Goal: Transaction & Acquisition: Purchase product/service

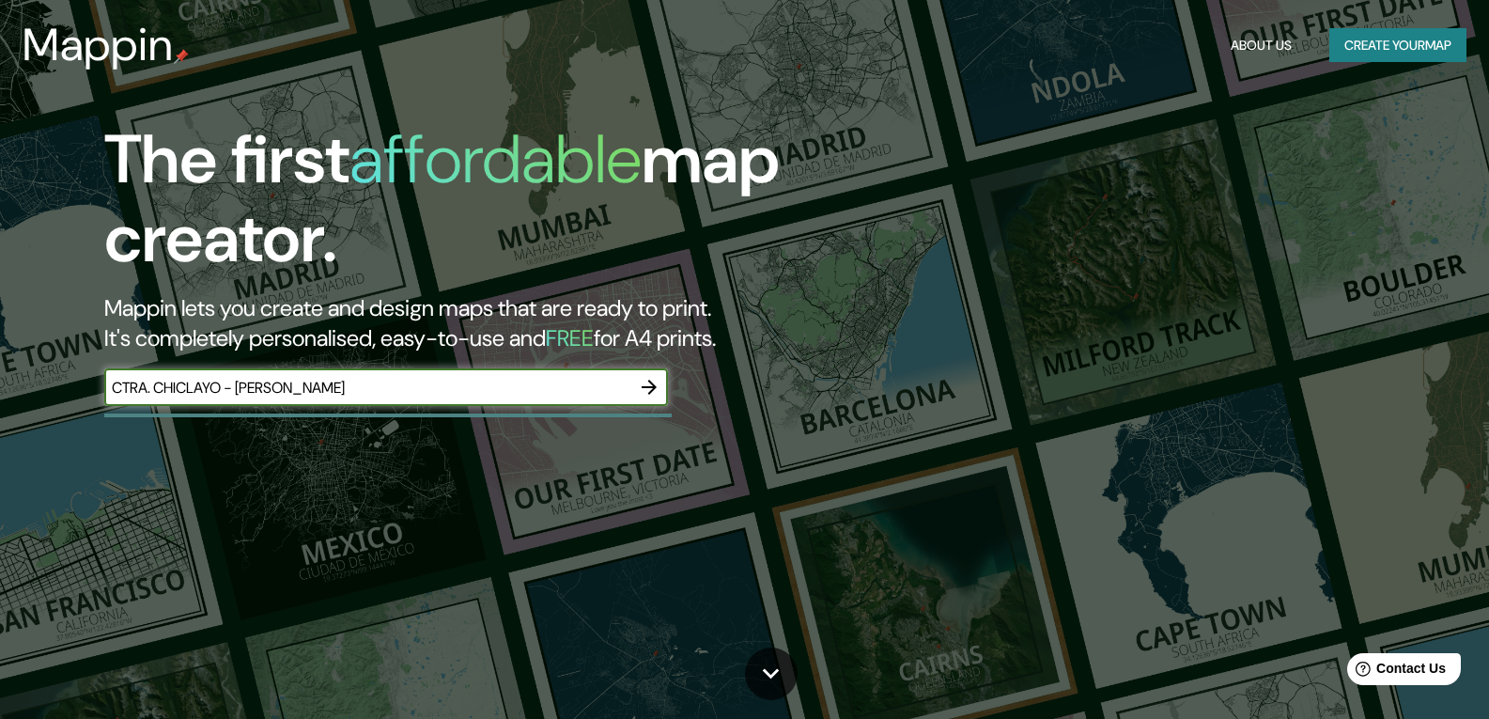
type input "CTRA. CHICLAYO - [PERSON_NAME]"
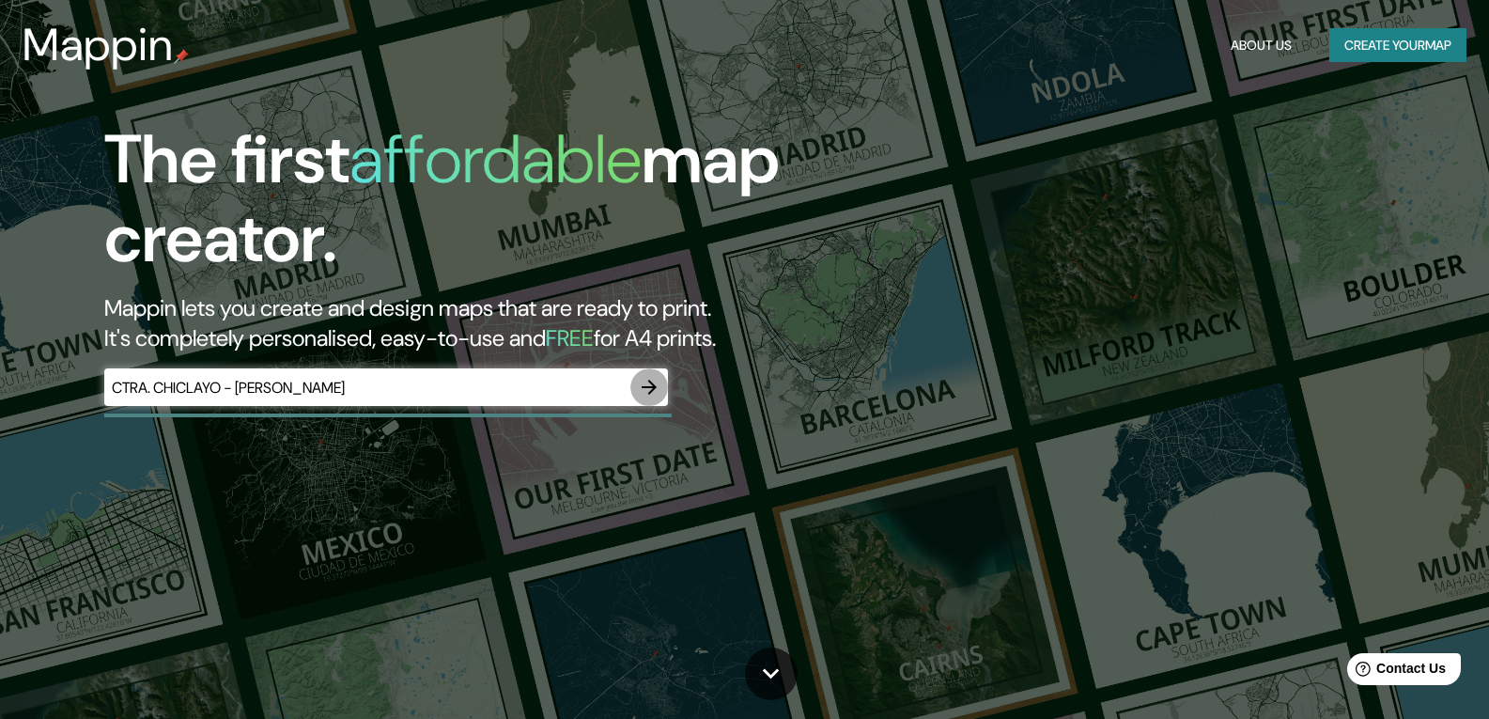
click at [646, 395] on icon "button" at bounding box center [649, 387] width 23 height 23
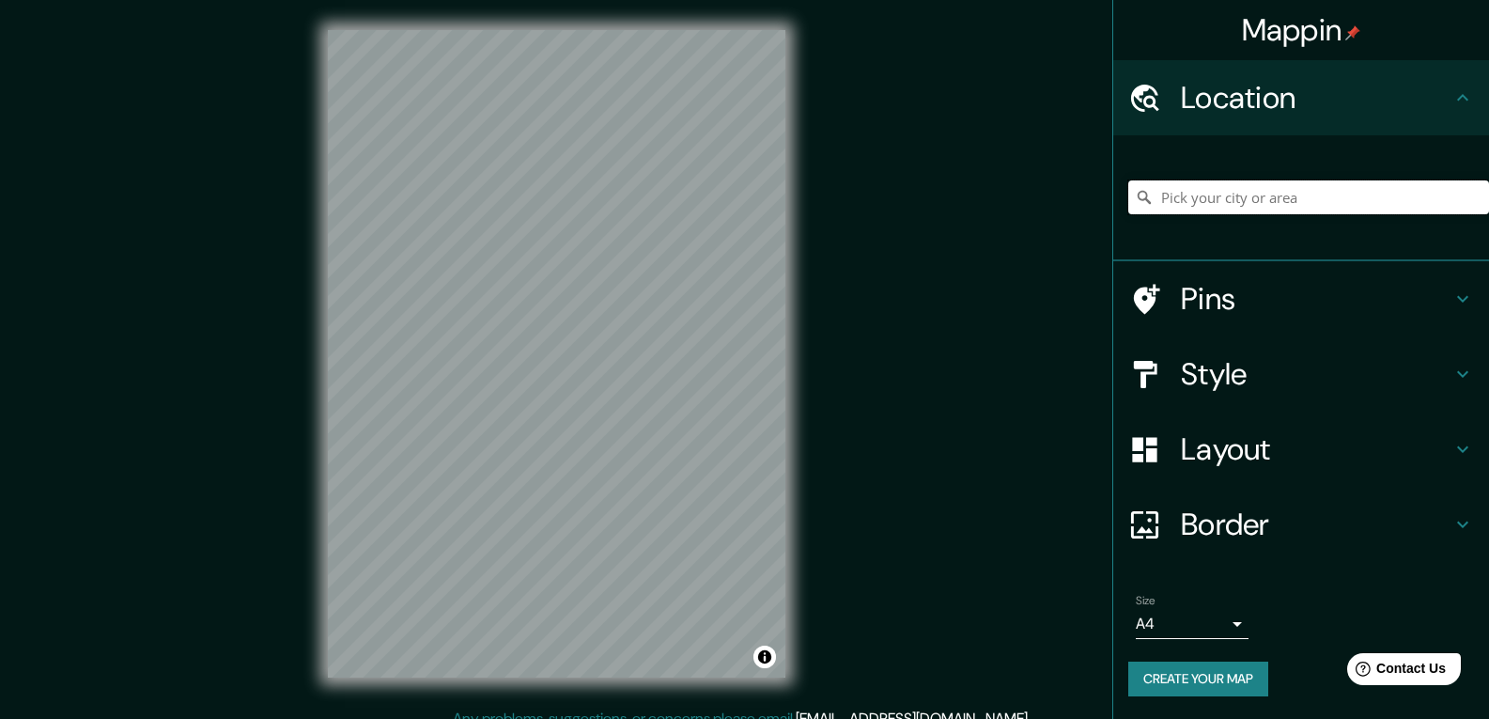
click at [1259, 203] on input "Pick your city or area" at bounding box center [1309, 197] width 361 height 34
paste input "CTRA. CHICLAYO - [PERSON_NAME]"
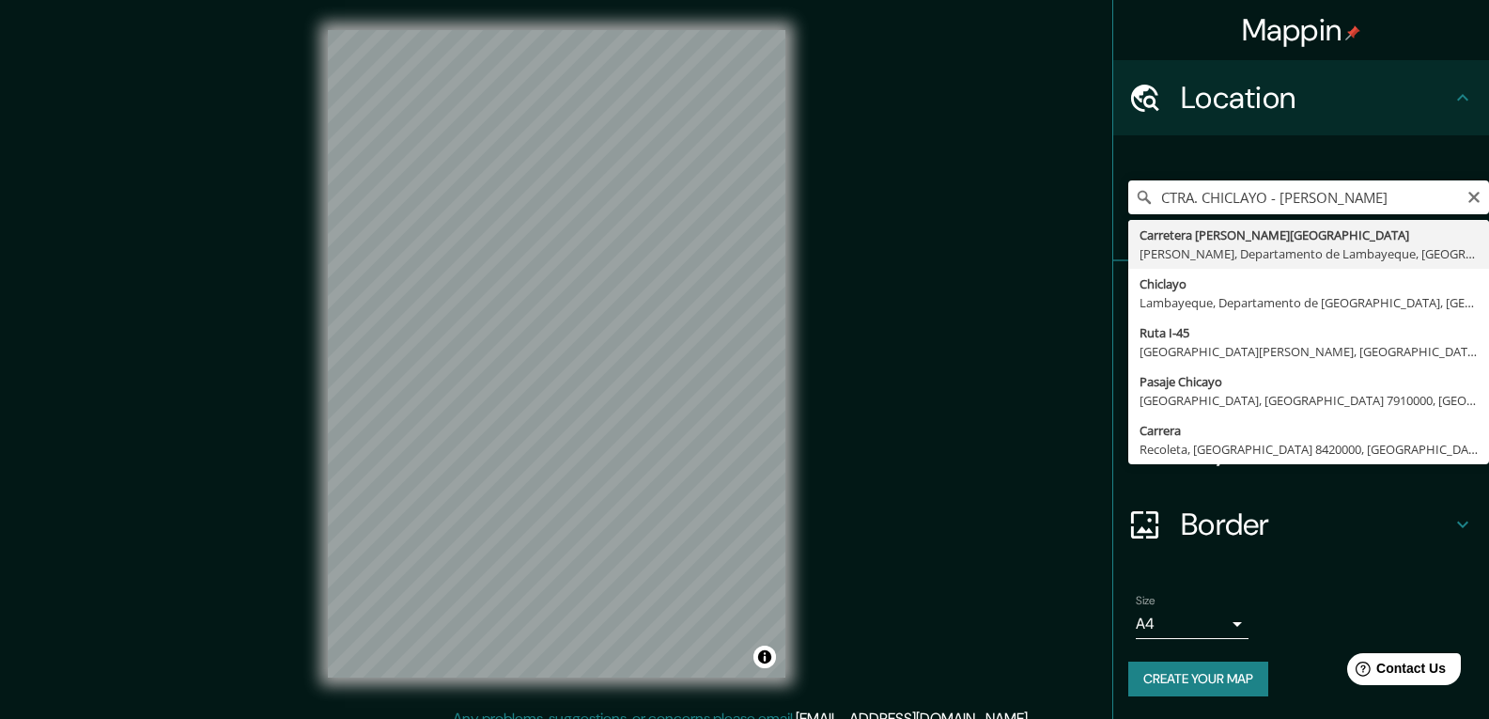
type input "Carretera Chiclayo - [GEOGRAPHIC_DATA], [GEOGRAPHIC_DATA], Departamento de [GEO…"
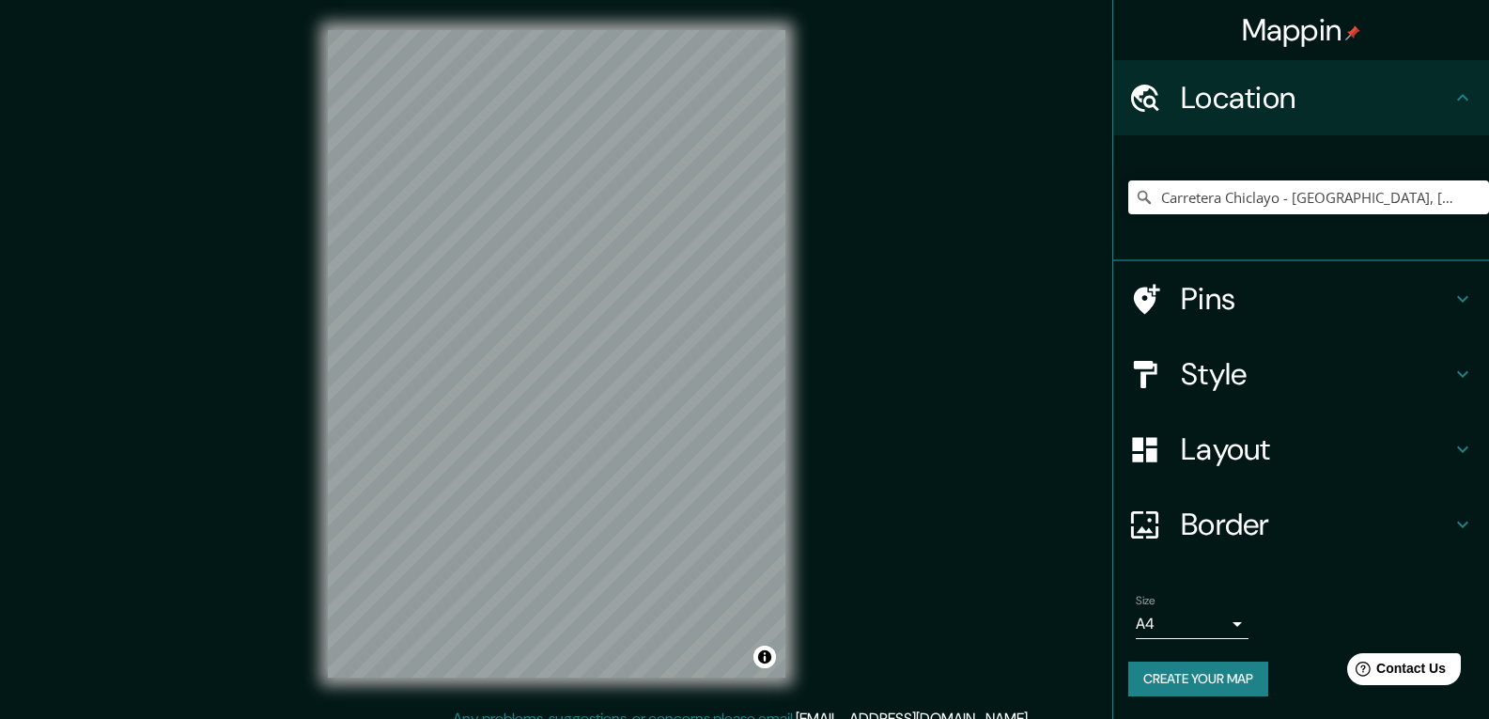
click at [1230, 379] on h4 "Style" at bounding box center [1316, 374] width 271 height 38
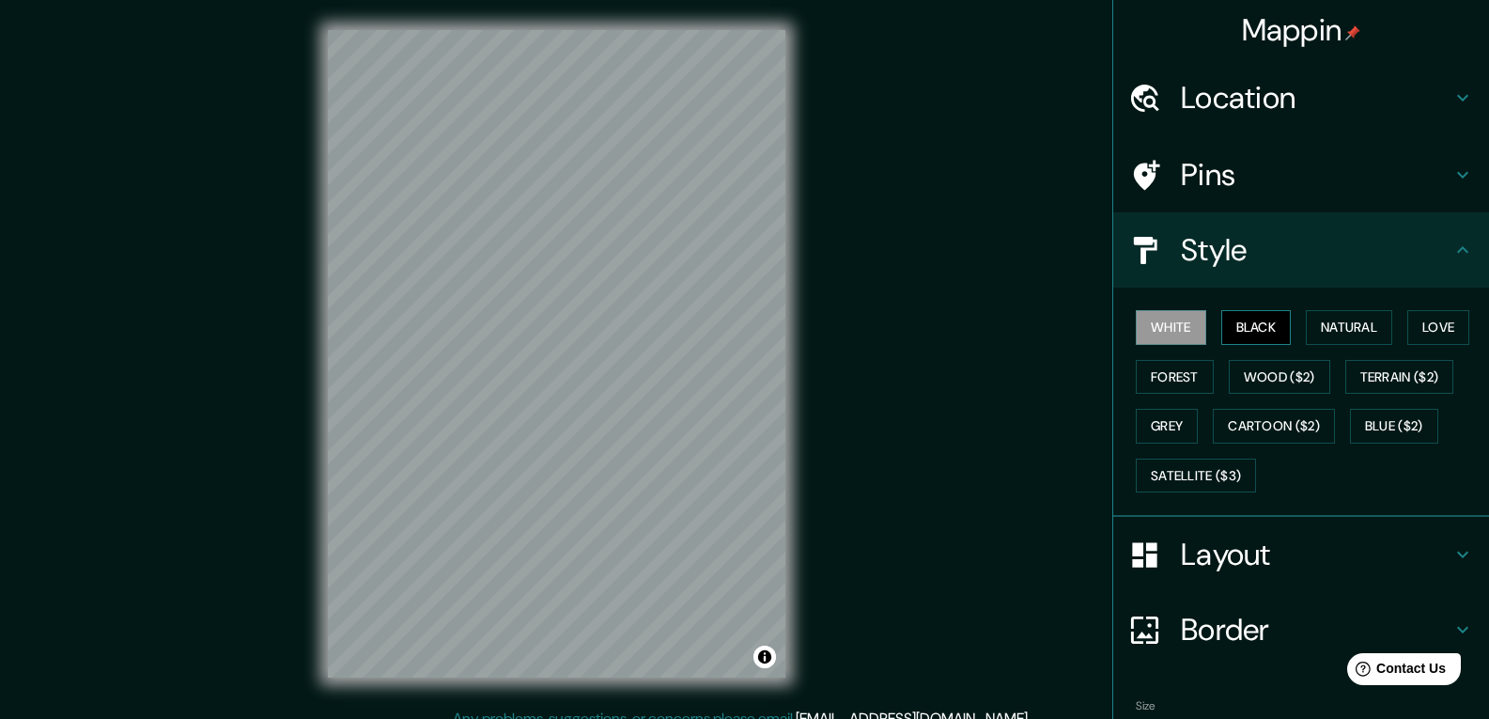
click at [1242, 326] on button "Black" at bounding box center [1257, 327] width 70 height 35
click at [1244, 325] on button "Black" at bounding box center [1257, 327] width 70 height 35
click at [1335, 319] on button "Natural" at bounding box center [1349, 327] width 86 height 35
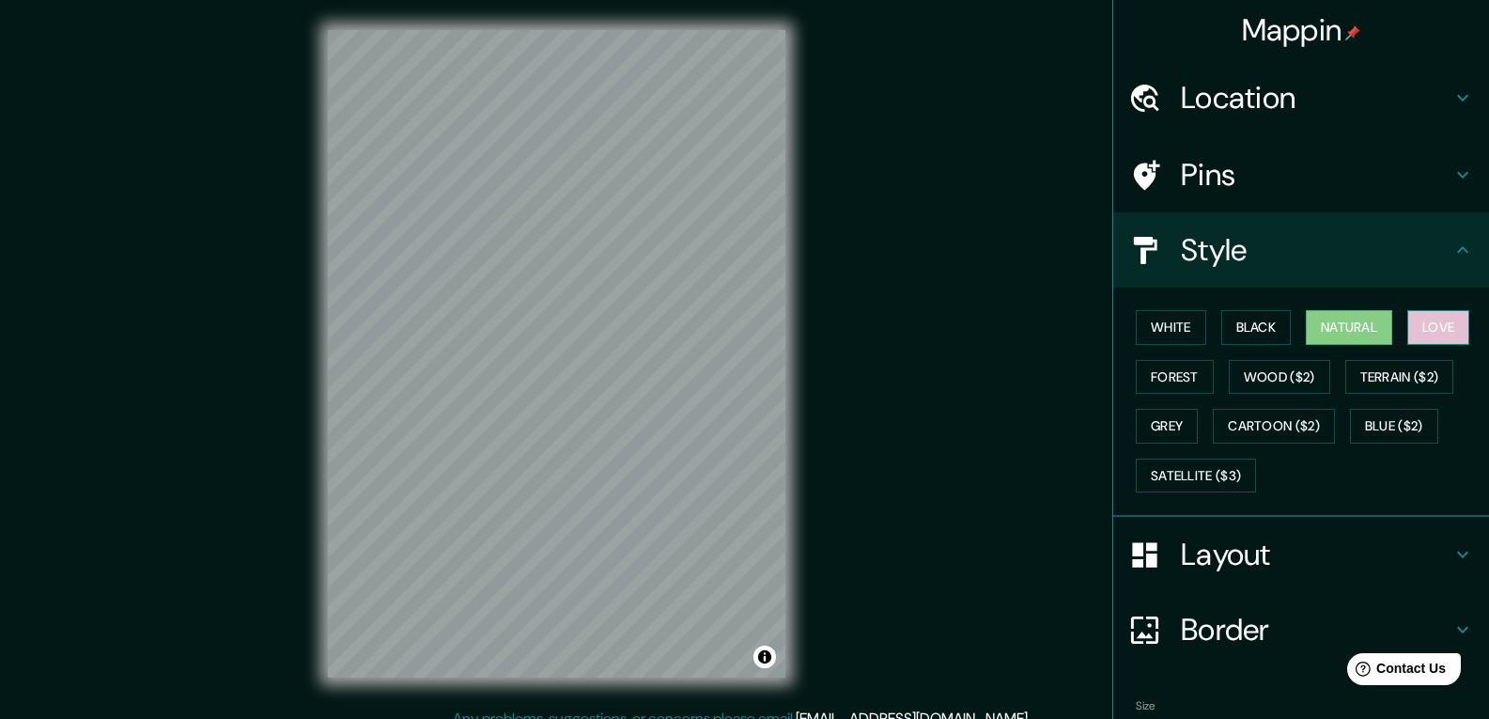
click at [1423, 334] on button "Love" at bounding box center [1439, 327] width 62 height 35
click at [1178, 374] on button "Forest" at bounding box center [1175, 377] width 78 height 35
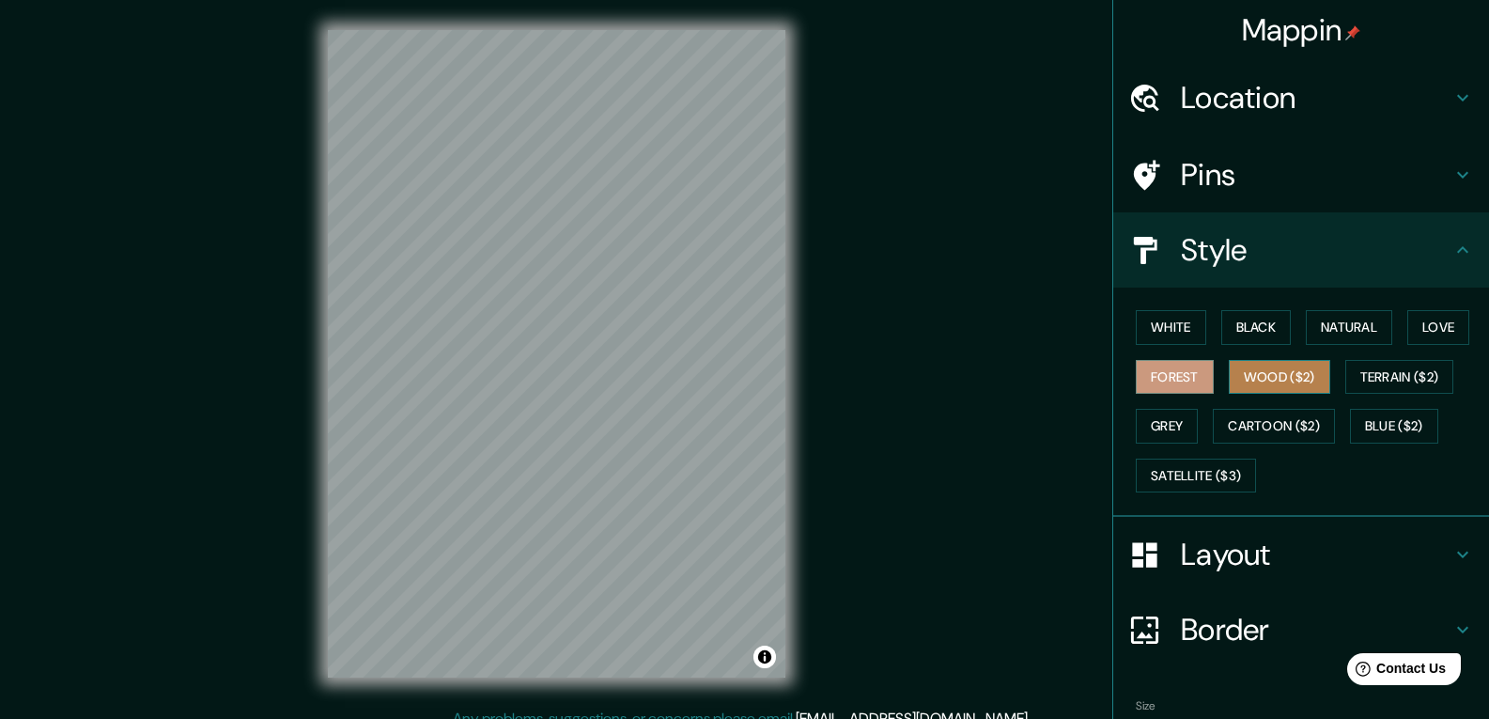
click at [1289, 382] on button "Wood ($2)" at bounding box center [1279, 377] width 101 height 35
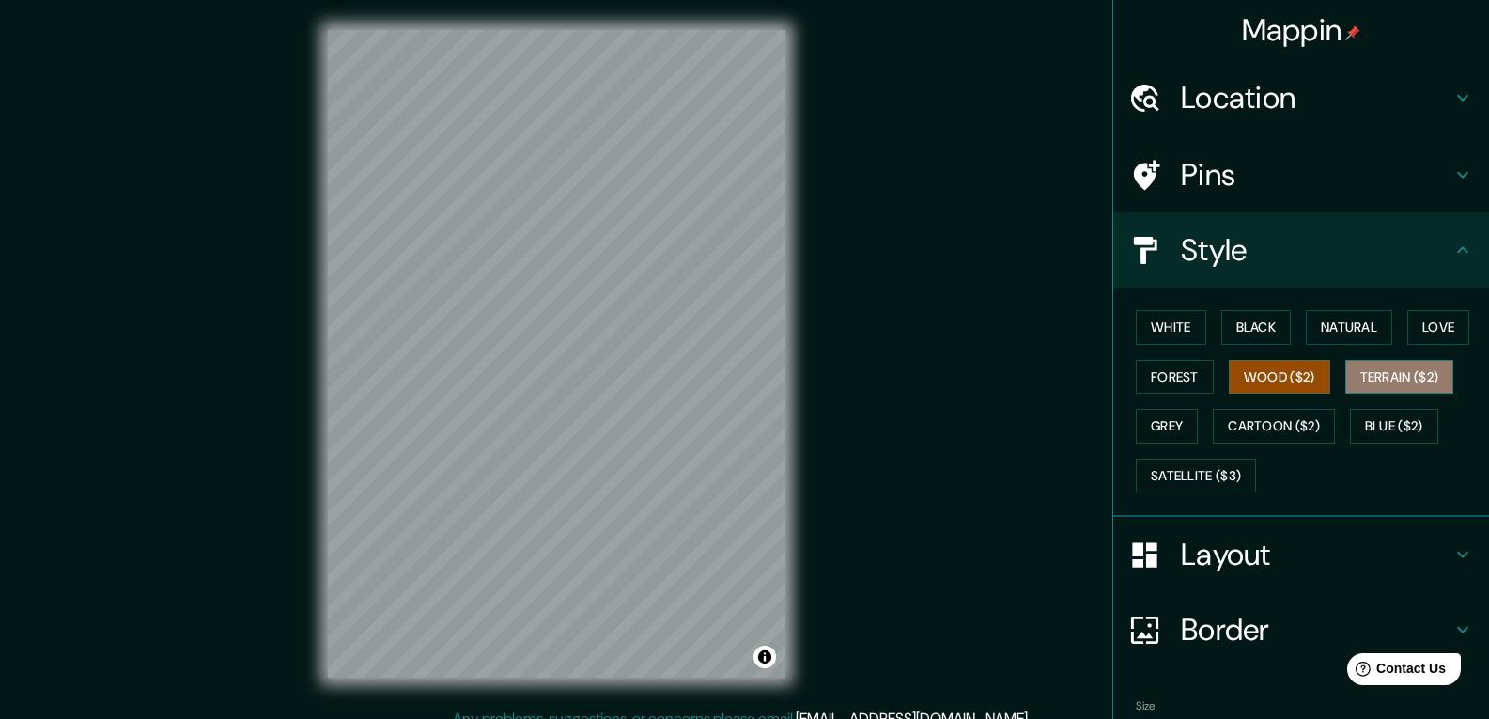
click at [1394, 373] on button "Terrain ($2)" at bounding box center [1400, 377] width 109 height 35
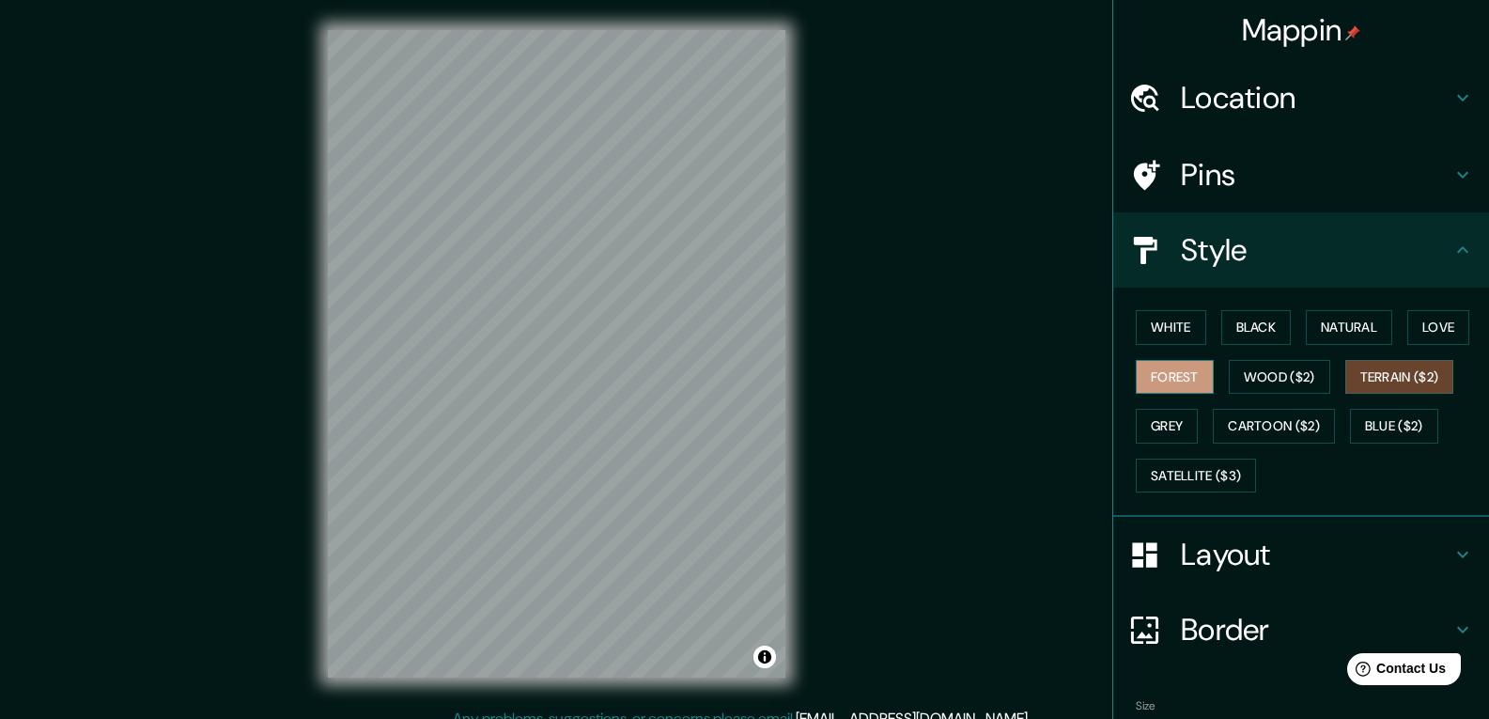
click at [1139, 381] on button "Forest" at bounding box center [1175, 377] width 78 height 35
click at [1249, 368] on button "Wood ($2)" at bounding box center [1279, 377] width 101 height 35
